Goal: Information Seeking & Learning: Compare options

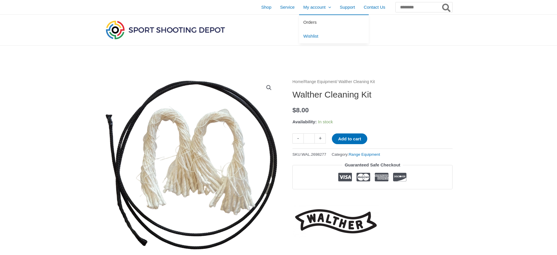
click at [303, 20] on span "Orders" at bounding box center [309, 22] width 13 height 5
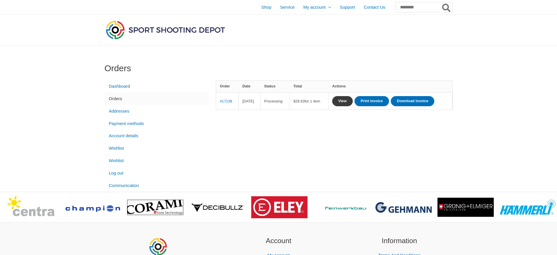
click at [353, 100] on link "View" at bounding box center [342, 101] width 21 height 10
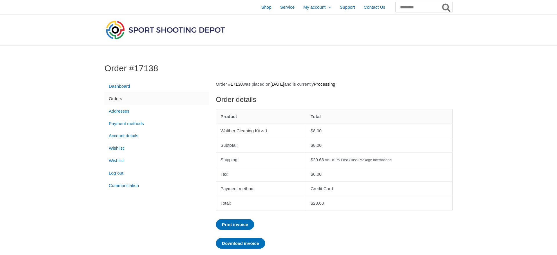
click at [252, 130] on link "Walther Cleaning Kit" at bounding box center [239, 130] width 39 height 5
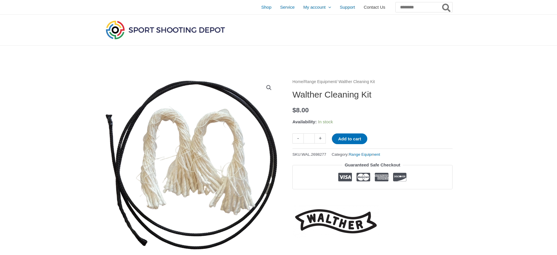
click at [364, 5] on span "Contact Us" at bounding box center [374, 7] width 21 height 14
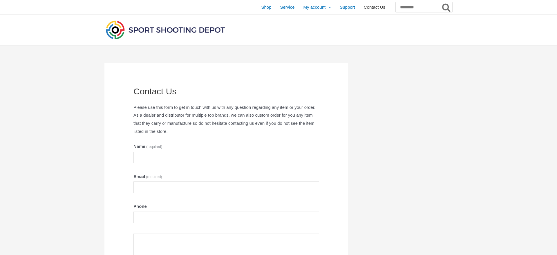
click at [364, 8] on span "Contact Us" at bounding box center [374, 7] width 21 height 14
click at [162, 32] on img at bounding box center [165, 29] width 122 height 21
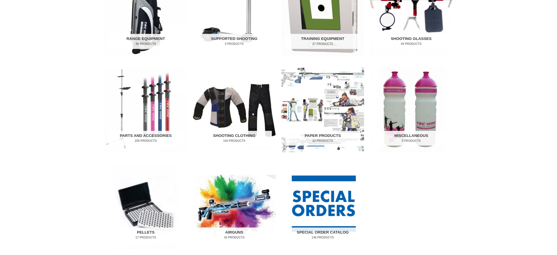
scroll to position [266, 0]
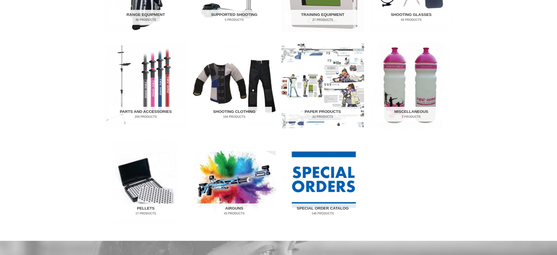
click at [145, 196] on img "Visit product category Pellets" at bounding box center [145, 183] width 83 height 86
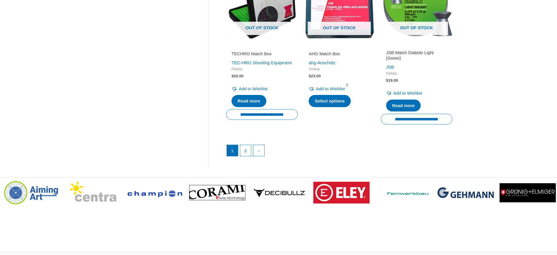
scroll to position [858, 0]
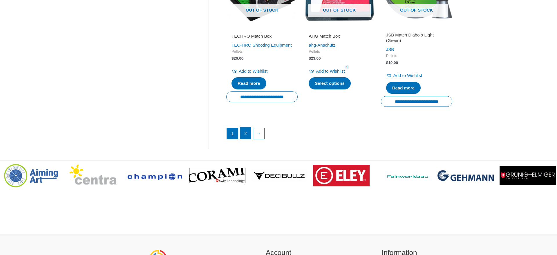
click at [246, 139] on link "2" at bounding box center [245, 134] width 11 height 12
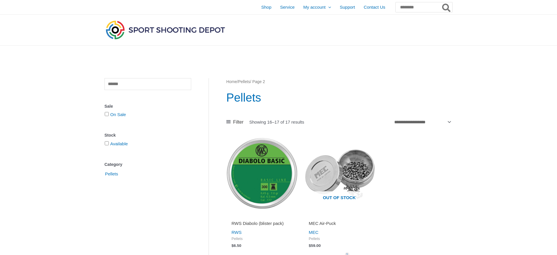
click at [164, 31] on img at bounding box center [165, 29] width 122 height 21
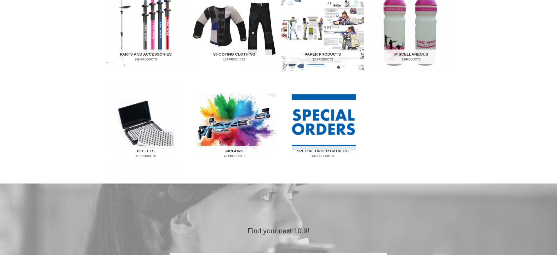
scroll to position [325, 0]
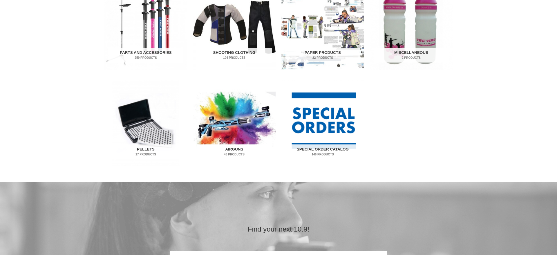
click at [226, 123] on img "Visit product category Airguns" at bounding box center [234, 124] width 83 height 86
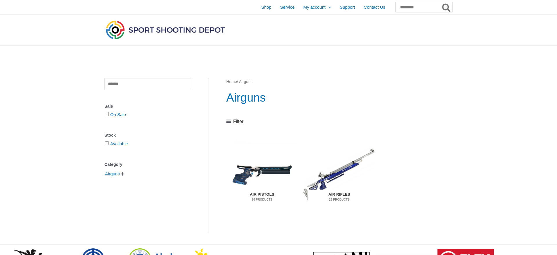
click at [339, 195] on h2 "Air Rifles 23 Products" at bounding box center [339, 197] width 64 height 15
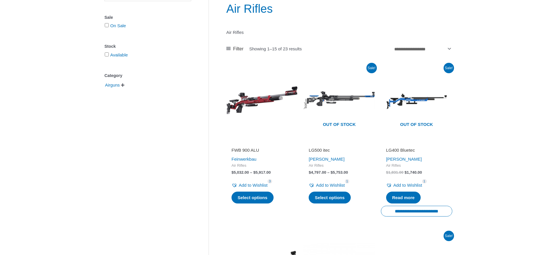
scroll to position [89, 0]
click at [262, 105] on img at bounding box center [261, 100] width 71 height 71
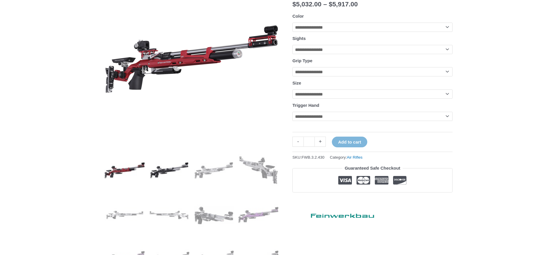
scroll to position [118, 0]
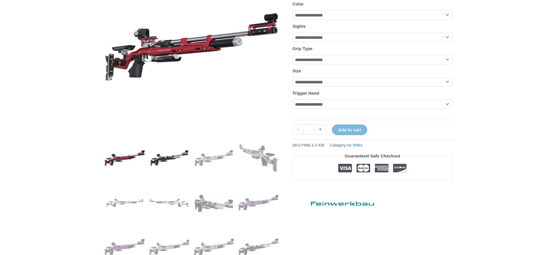
click at [162, 156] on img at bounding box center [169, 158] width 40 height 40
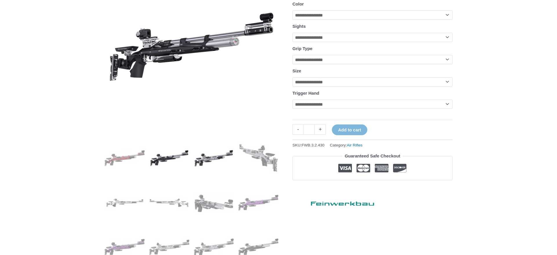
click at [206, 156] on img at bounding box center [214, 158] width 40 height 40
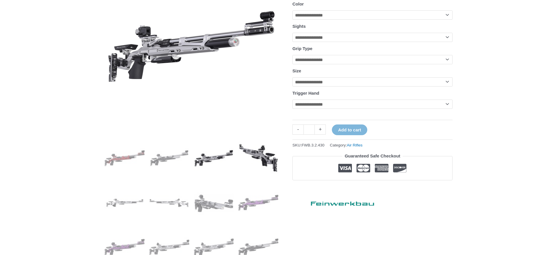
click at [262, 155] on img at bounding box center [258, 158] width 40 height 40
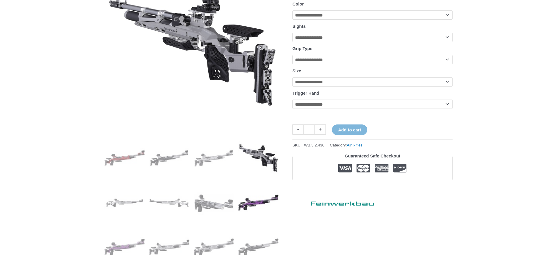
click at [264, 206] on img at bounding box center [258, 203] width 40 height 40
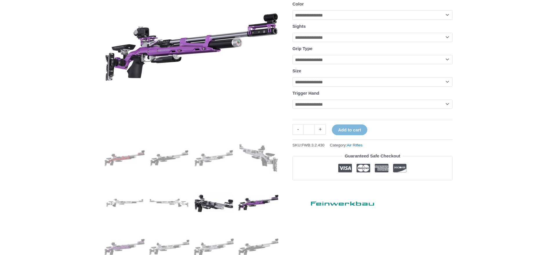
click at [221, 201] on img at bounding box center [214, 203] width 40 height 40
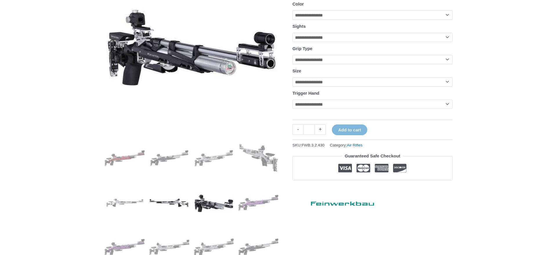
click at [168, 199] on img at bounding box center [169, 203] width 40 height 40
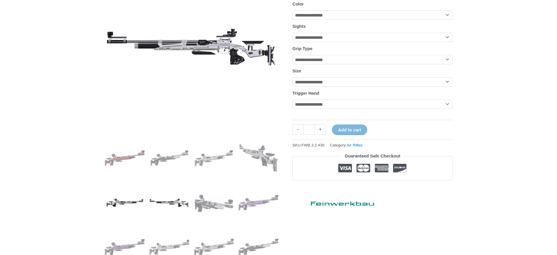
click at [119, 200] on img at bounding box center [124, 203] width 40 height 40
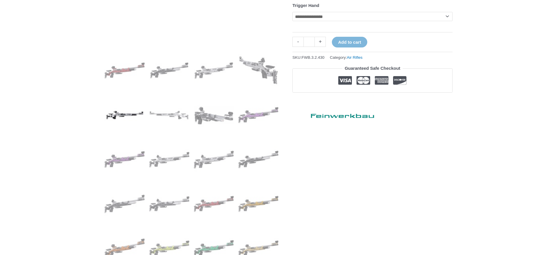
scroll to position [207, 0]
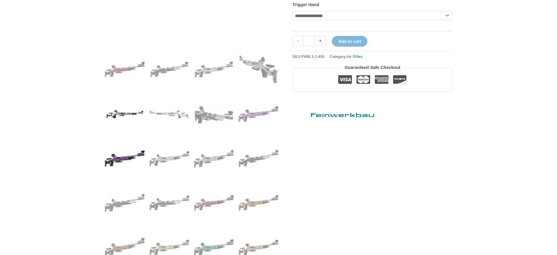
click at [133, 157] on img at bounding box center [124, 159] width 40 height 40
click at [247, 204] on img at bounding box center [258, 203] width 40 height 40
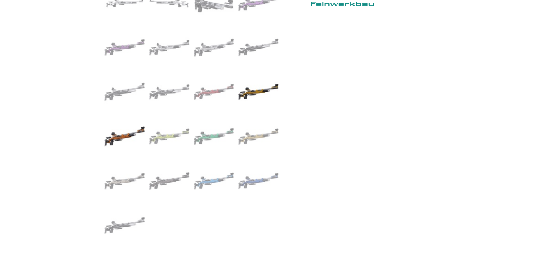
scroll to position [325, 0]
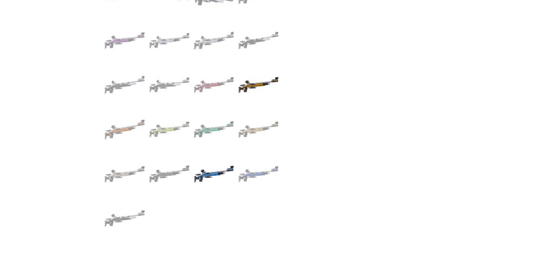
click at [207, 176] on img at bounding box center [214, 174] width 40 height 40
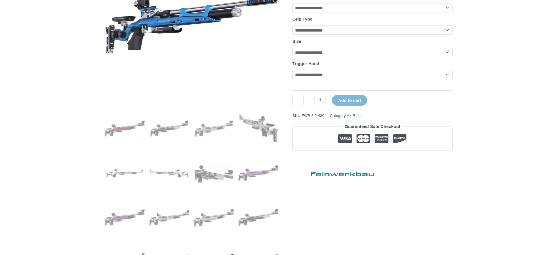
scroll to position [30, 0]
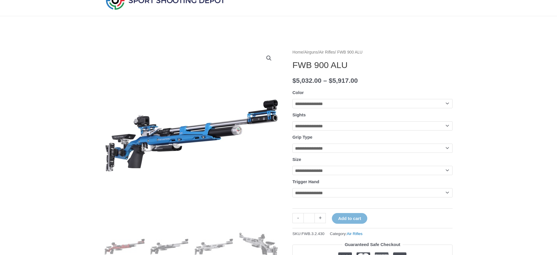
click at [292, 122] on select "**********" at bounding box center [372, 126] width 160 height 9
click at [448, 128] on select "**********" at bounding box center [372, 126] width 160 height 9
click at [292, 144] on select "**********" at bounding box center [372, 148] width 160 height 9
click at [446, 150] on select "**********" at bounding box center [372, 148] width 160 height 9
click at [292, 166] on select "**********" at bounding box center [372, 170] width 160 height 9
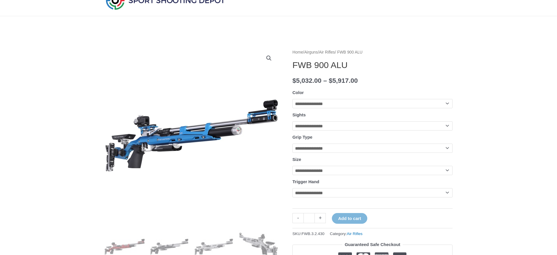
click at [448, 173] on select "**********" at bounding box center [372, 170] width 160 height 9
click at [292, 188] on select "**********" at bounding box center [372, 192] width 160 height 9
click at [449, 196] on select "**********" at bounding box center [372, 192] width 160 height 9
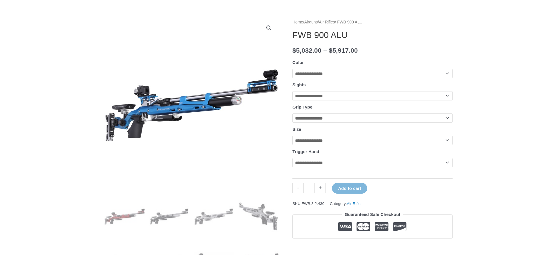
scroll to position [59, 0]
click at [292, 70] on select "**********" at bounding box center [372, 74] width 160 height 9
click at [261, 157] on img at bounding box center [98, 103] width 435 height 188
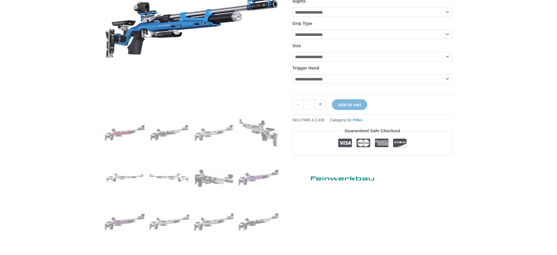
scroll to position [148, 0]
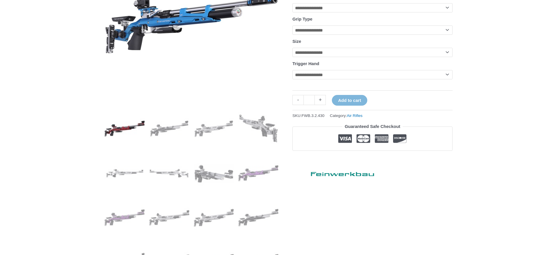
click at [130, 133] on img at bounding box center [124, 129] width 40 height 40
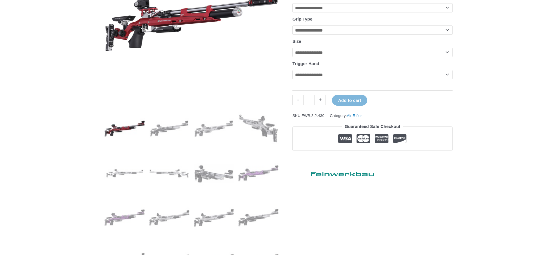
scroll to position [118, 0]
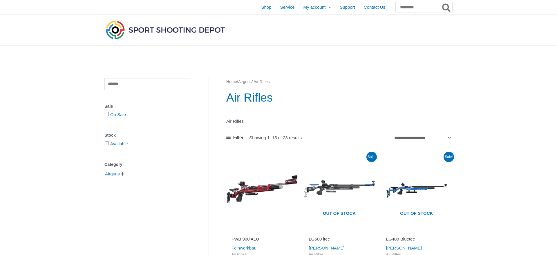
scroll to position [89, 0]
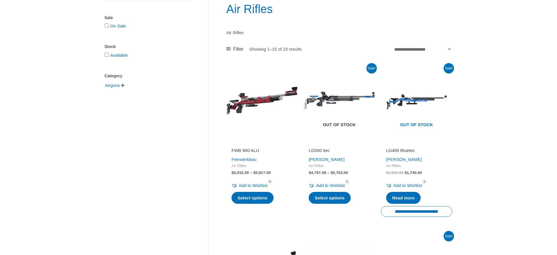
click at [346, 107] on img at bounding box center [338, 100] width 71 height 71
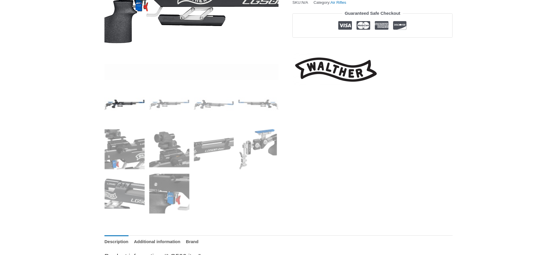
scroll to position [177, 0]
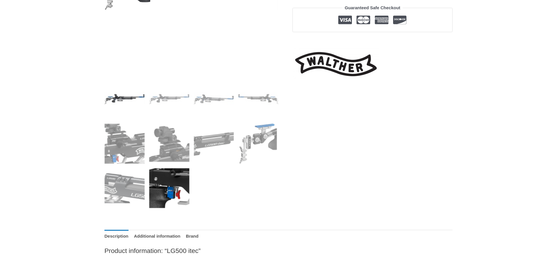
click at [163, 190] on img at bounding box center [169, 188] width 40 height 40
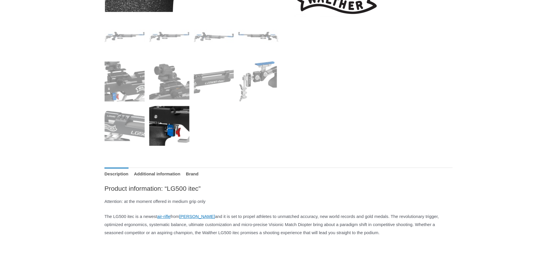
scroll to position [266, 0]
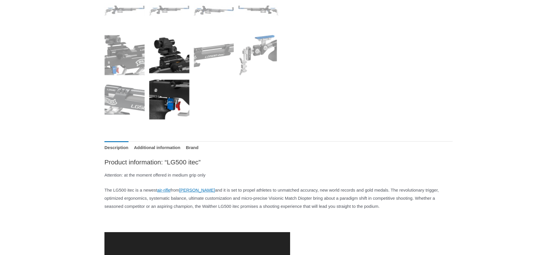
click at [168, 70] on img at bounding box center [169, 55] width 40 height 40
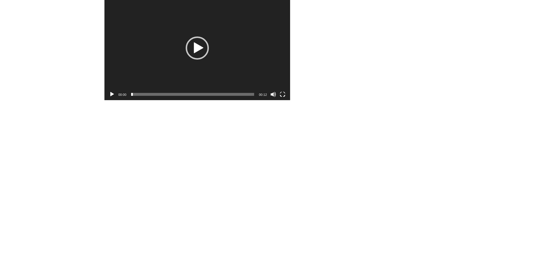
scroll to position [562, 0]
